Goal: Find specific fact: Locate a discrete piece of known information

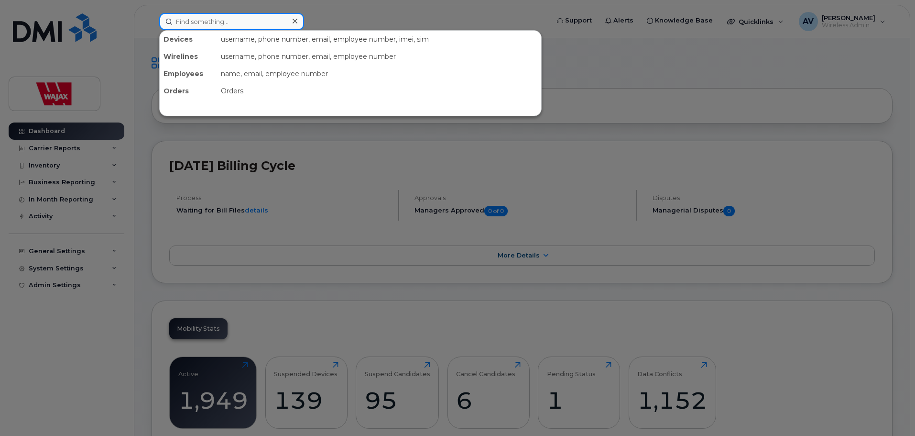
click at [212, 13] on input at bounding box center [231, 21] width 145 height 17
click at [226, 37] on div "username, phone number, email, employee number, imei, sim" at bounding box center [379, 39] width 324 height 17
click at [183, 39] on div "Devices" at bounding box center [188, 39] width 57 height 17
click at [251, 24] on input at bounding box center [231, 21] width 145 height 17
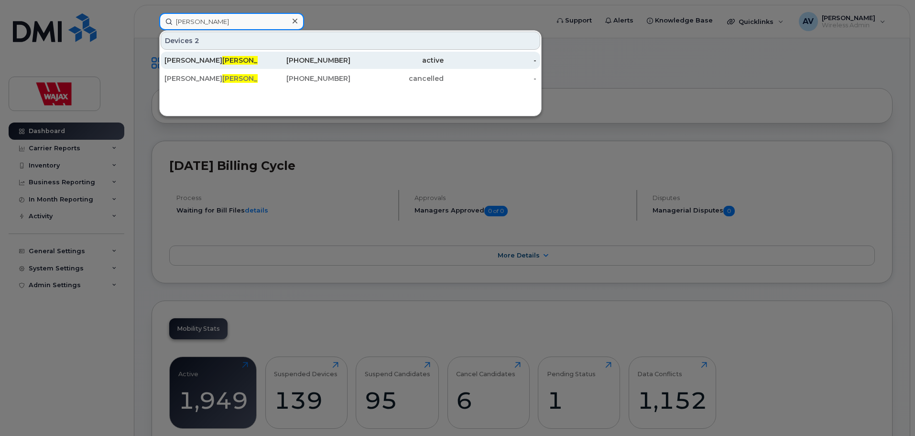
type input "[PERSON_NAME]"
click at [260, 66] on div "[PHONE_NUMBER]" at bounding box center [304, 60] width 93 height 17
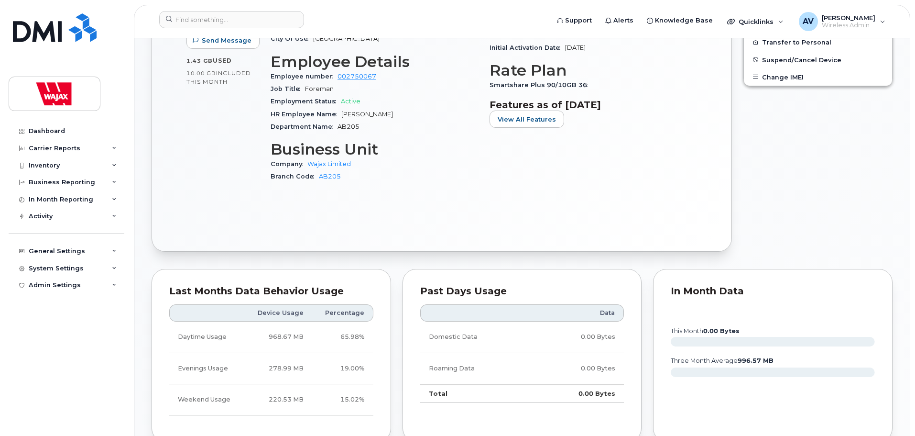
scroll to position [717, 0]
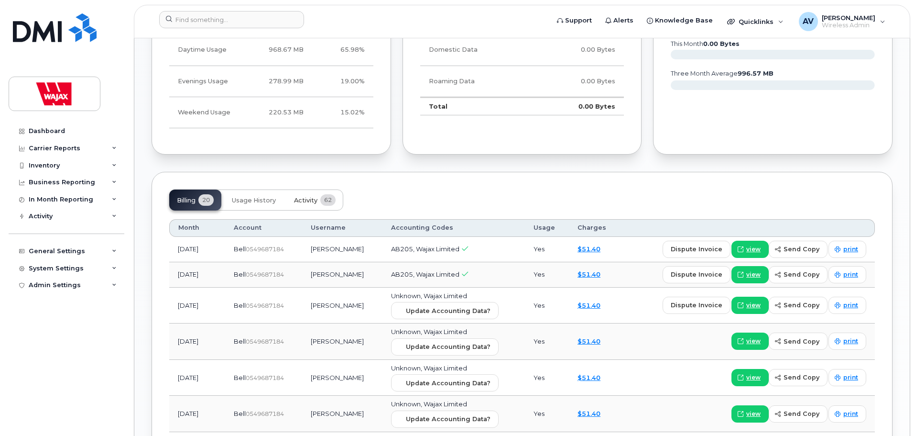
click at [331, 197] on span "62" at bounding box center [327, 199] width 15 height 11
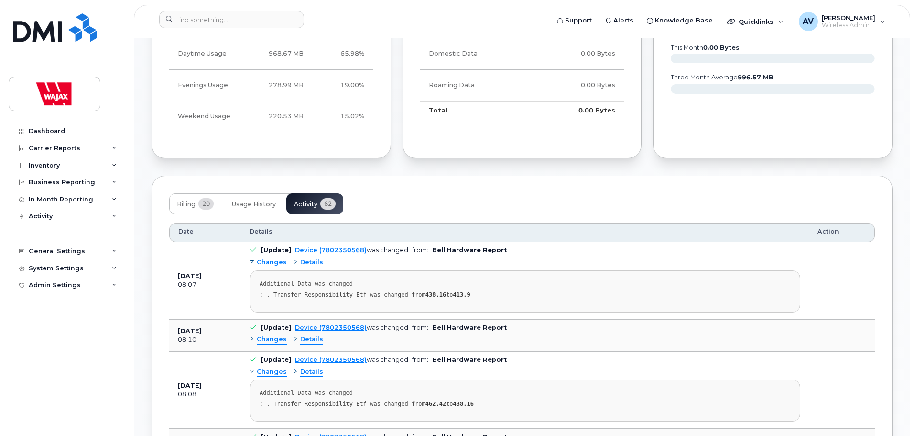
scroll to position [813, 0]
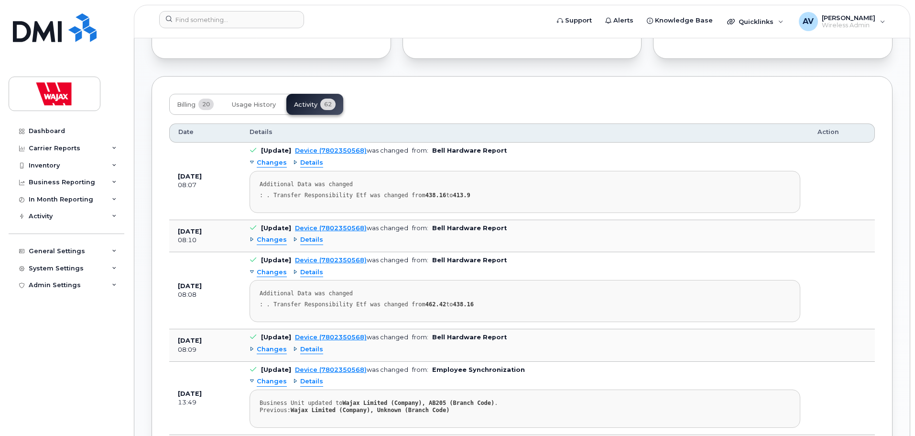
click at [300, 238] on span "Details" at bounding box center [311, 239] width 23 height 9
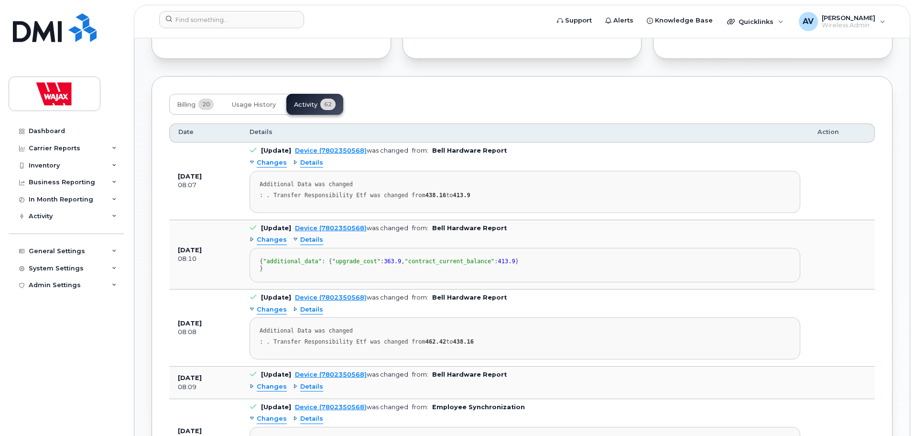
click at [250, 239] on div "Changes" at bounding box center [268, 239] width 37 height 9
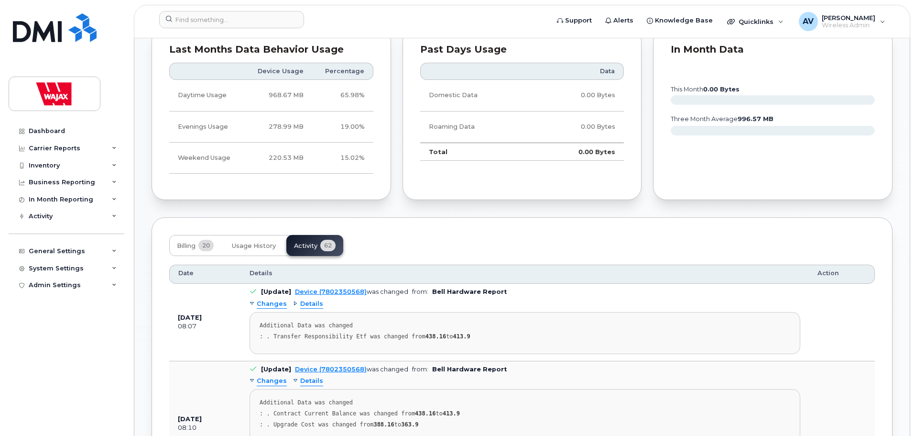
scroll to position [669, 0]
